Goal: Find specific page/section: Find specific page/section

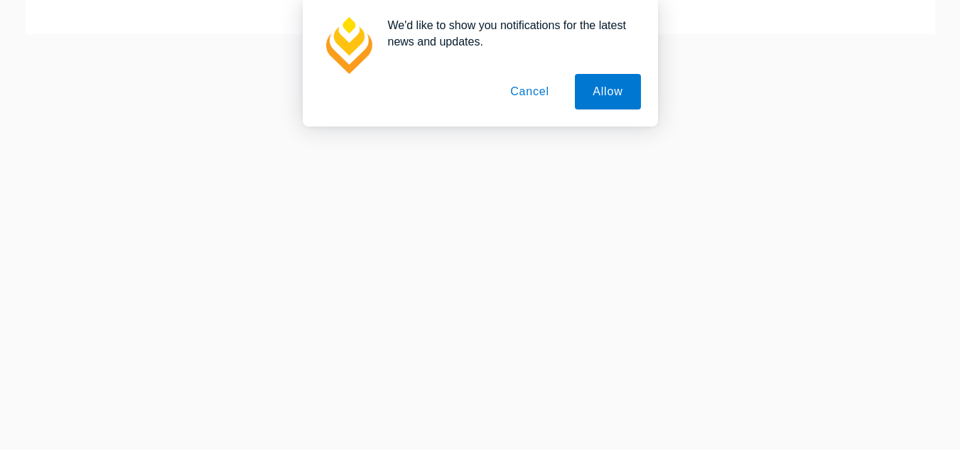
scroll to position [284, 0]
click at [594, 88] on button "Allow" at bounding box center [607, 92] width 65 height 36
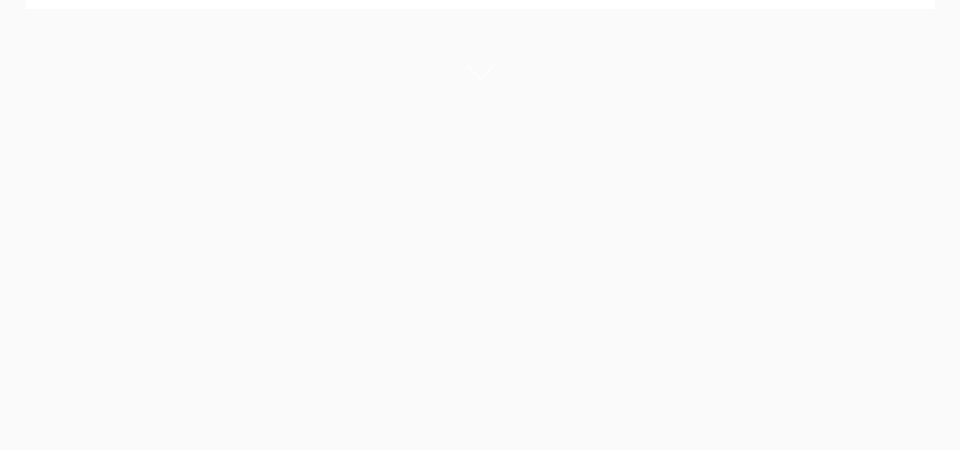
scroll to position [0, 0]
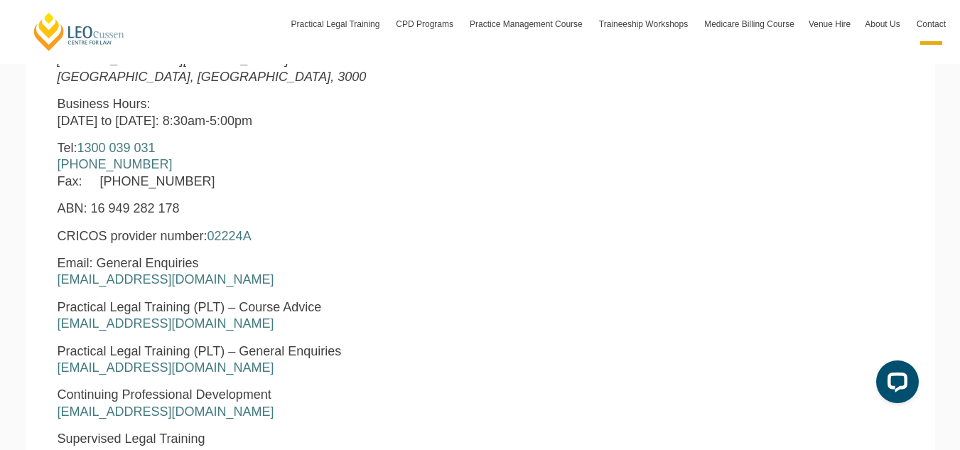
scroll to position [640, 0]
